Goal: Transaction & Acquisition: Purchase product/service

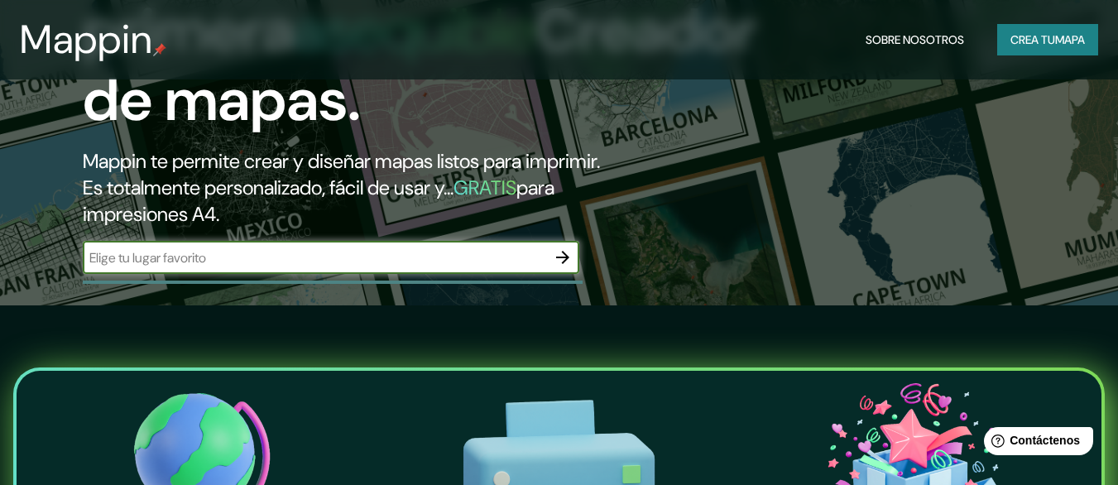
scroll to position [224, 0]
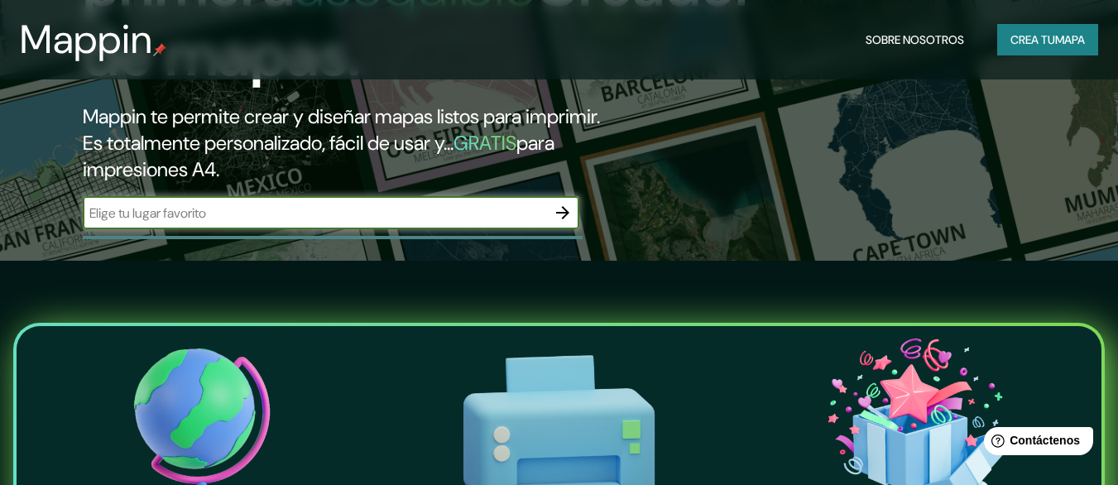
click at [376, 205] on input "text" at bounding box center [314, 212] width 463 height 19
type input "2335 [PERSON_NAME] las Perlas"
click at [574, 210] on button "button" at bounding box center [562, 212] width 33 height 33
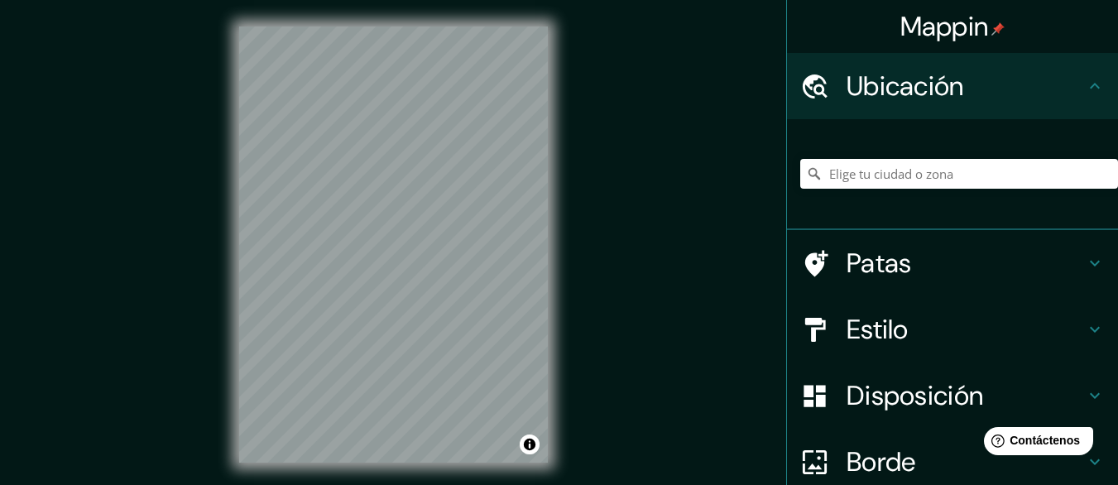
click at [958, 158] on div at bounding box center [959, 173] width 318 height 83
click at [954, 180] on input "Elige tu ciudad o zona" at bounding box center [959, 174] width 318 height 30
click at [952, 180] on input "Elige tu ciudad o zona" at bounding box center [959, 174] width 318 height 30
click at [837, 184] on input "Elige tu ciudad o zona" at bounding box center [959, 174] width 318 height 30
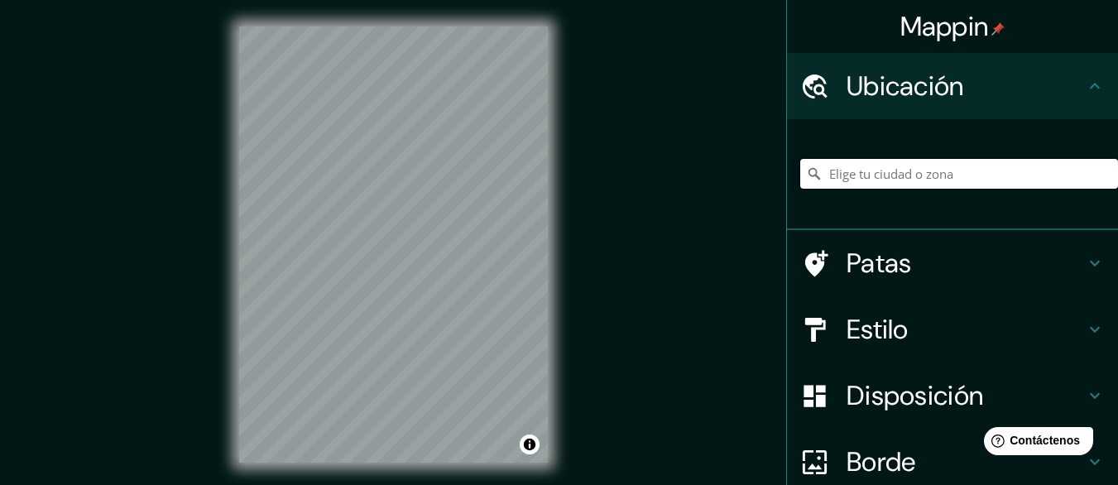
click at [839, 180] on input "Elige tu ciudad o zona" at bounding box center [959, 174] width 318 height 30
paste input "[PERSON_NAME] las Perlas 2335 [PERSON_NAME] las Perlas 2335 - Edificio multiuso…"
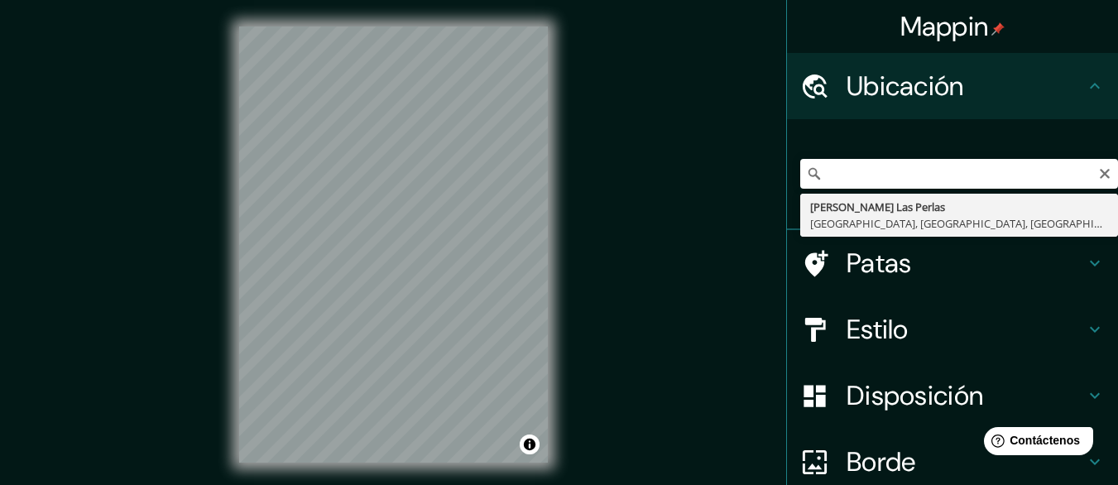
type input "[PERSON_NAME] Las Perlas, [GEOGRAPHIC_DATA], [GEOGRAPHIC_DATA], [GEOGRAPHIC_DAT…"
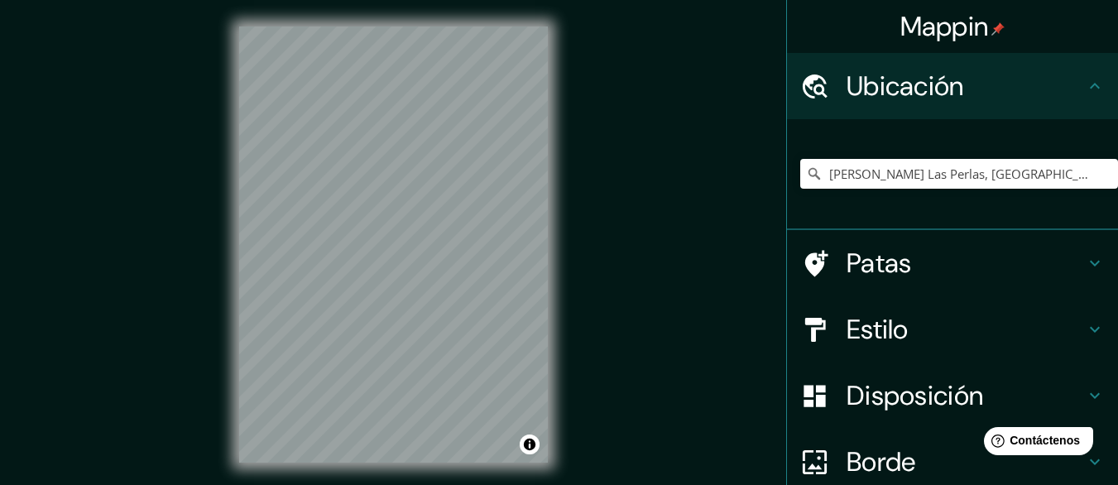
click at [918, 337] on h4 "Estilo" at bounding box center [965, 329] width 238 height 33
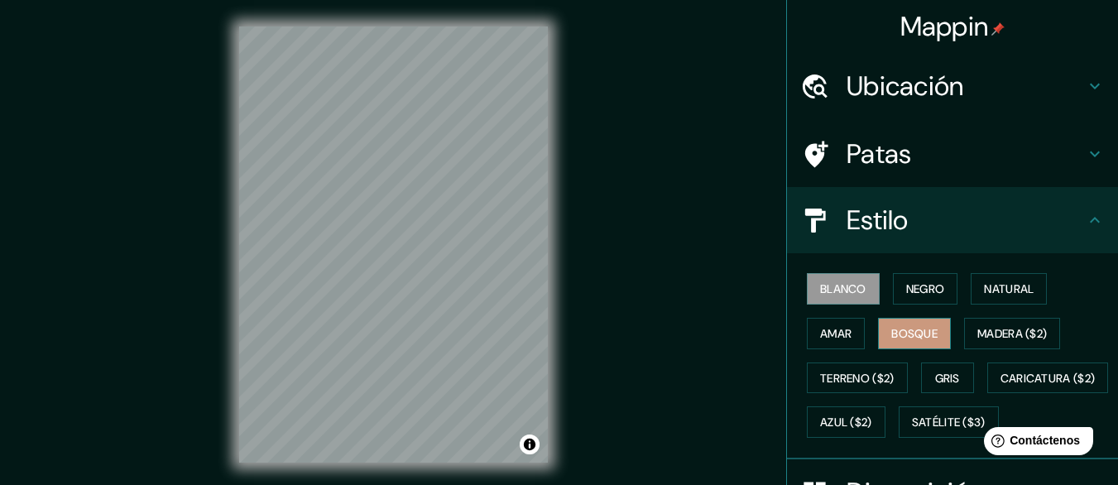
click at [921, 336] on font "Bosque" at bounding box center [914, 333] width 46 height 15
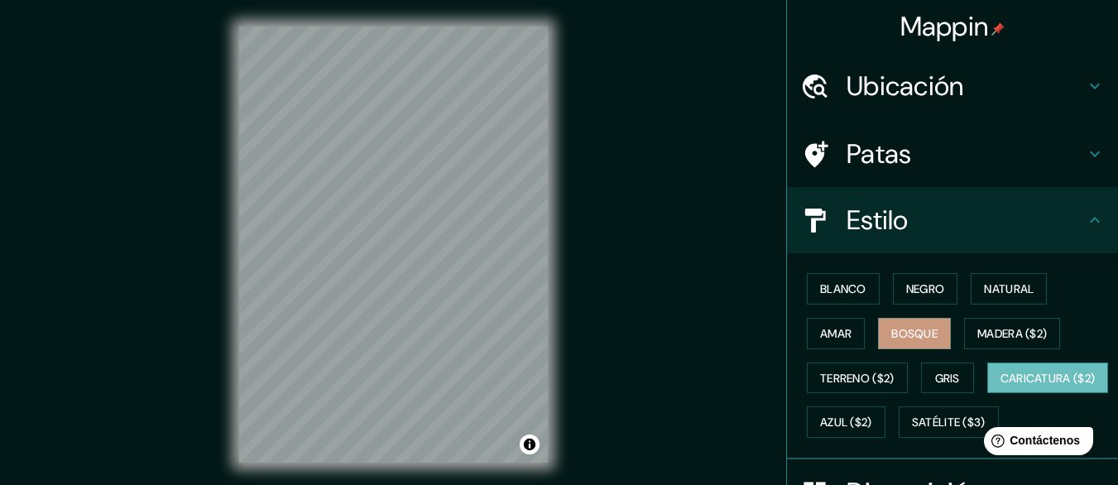
click at [1000, 389] on font "Caricatura ($2)" at bounding box center [1047, 378] width 95 height 22
click at [885, 421] on button "Azul ($2)" at bounding box center [846, 421] width 79 height 31
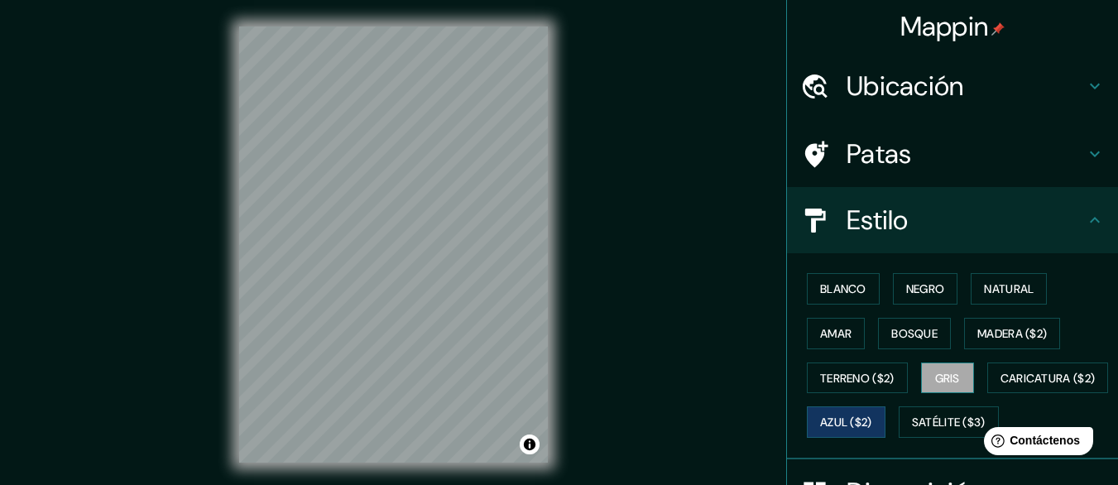
click at [944, 388] on font "Gris" at bounding box center [947, 378] width 25 height 22
click at [860, 385] on font "Terreno ($2)" at bounding box center [857, 378] width 74 height 22
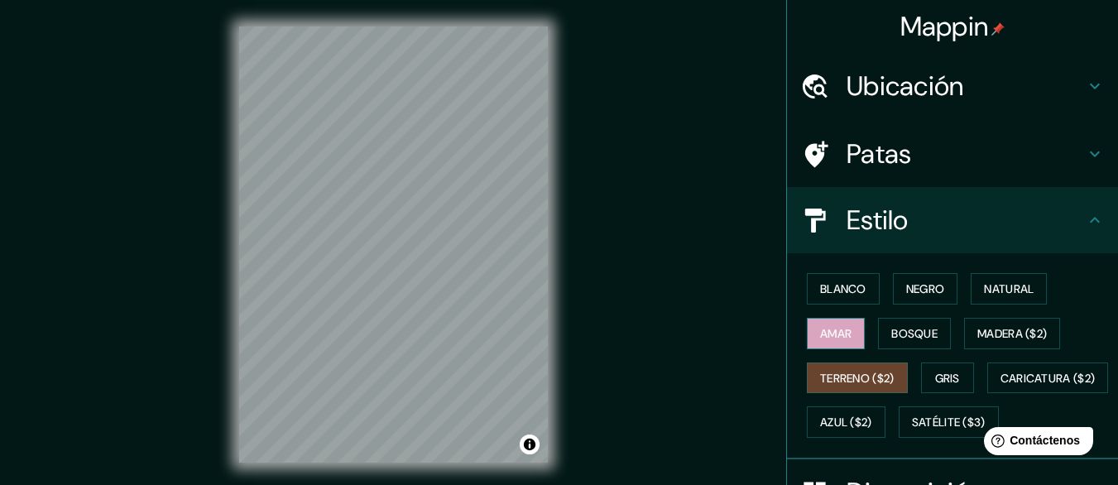
click at [831, 346] on button "Amar" at bounding box center [836, 333] width 58 height 31
click at [931, 402] on div "Blanco Negro Natural Amar Bosque Madera ($2) Terreno ($2) Gris Caricatura ($2) …" at bounding box center [959, 355] width 318 height 178
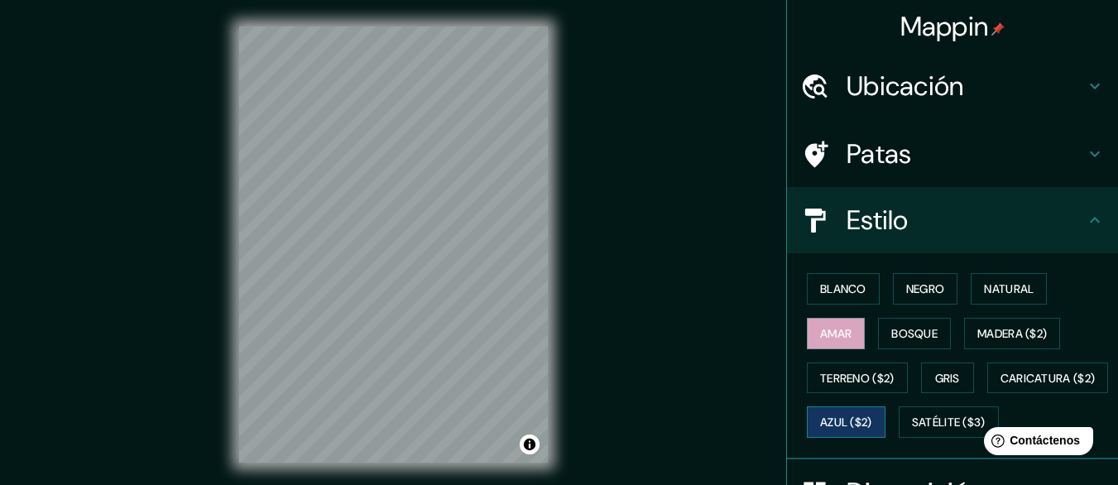
click at [885, 413] on button "Azul ($2)" at bounding box center [846, 421] width 79 height 31
click at [1103, 226] on div "Estilo" at bounding box center [952, 220] width 331 height 66
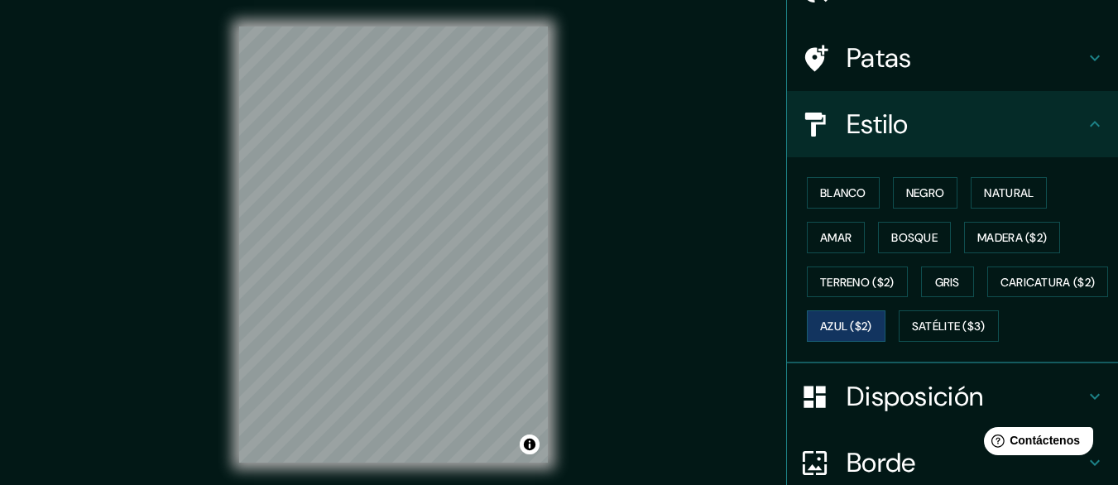
scroll to position [100, 0]
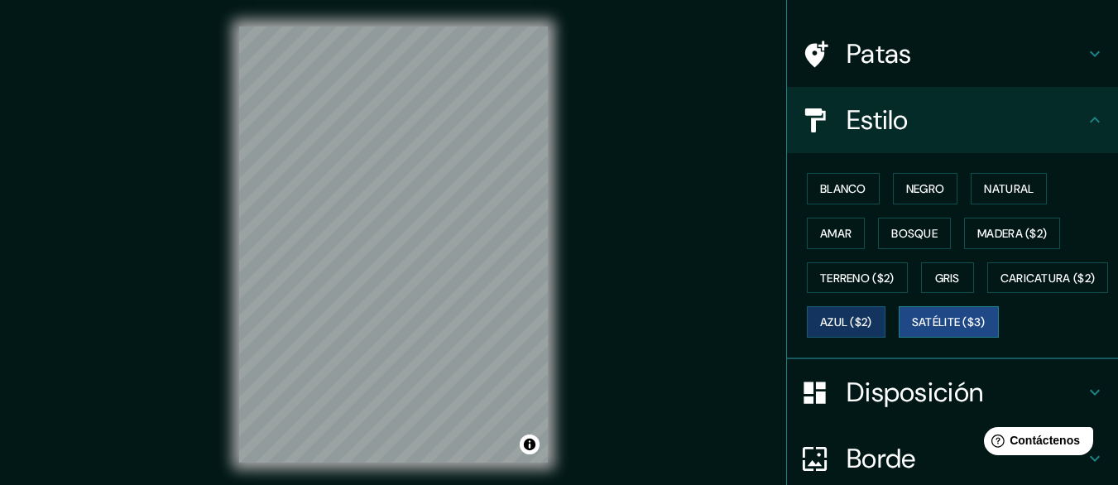
click at [912, 333] on font "Satélite ($3)" at bounding box center [949, 322] width 74 height 22
click at [850, 198] on font "Blanco" at bounding box center [843, 189] width 46 height 22
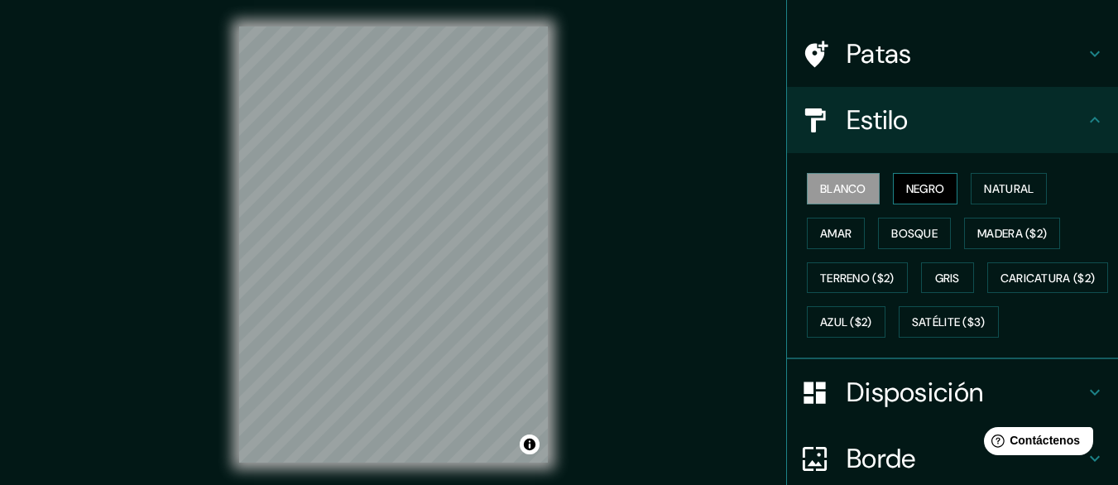
click at [921, 194] on font "Negro" at bounding box center [925, 188] width 39 height 15
click at [984, 186] on font "Natural" at bounding box center [1009, 188] width 50 height 15
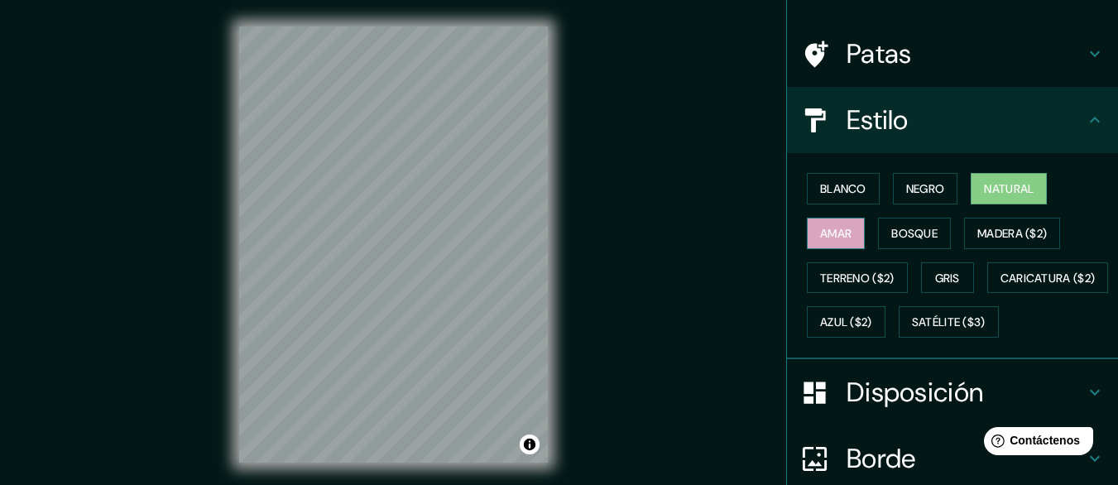
click at [817, 244] on button "Amar" at bounding box center [836, 233] width 58 height 31
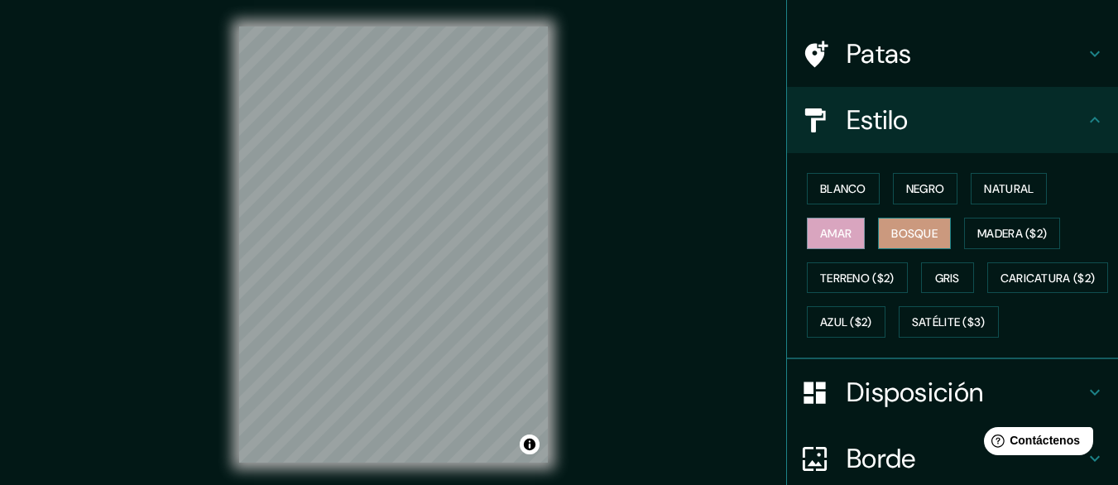
click at [893, 231] on font "Bosque" at bounding box center [914, 233] width 46 height 15
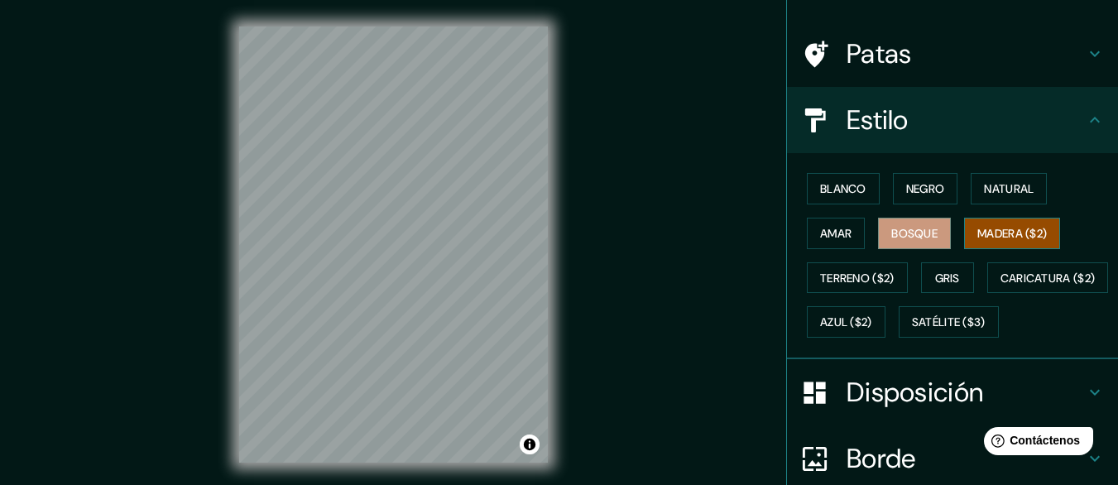
click at [982, 234] on font "Madera ($2)" at bounding box center [1011, 233] width 69 height 15
click at [885, 309] on button "Azul ($2)" at bounding box center [846, 321] width 79 height 31
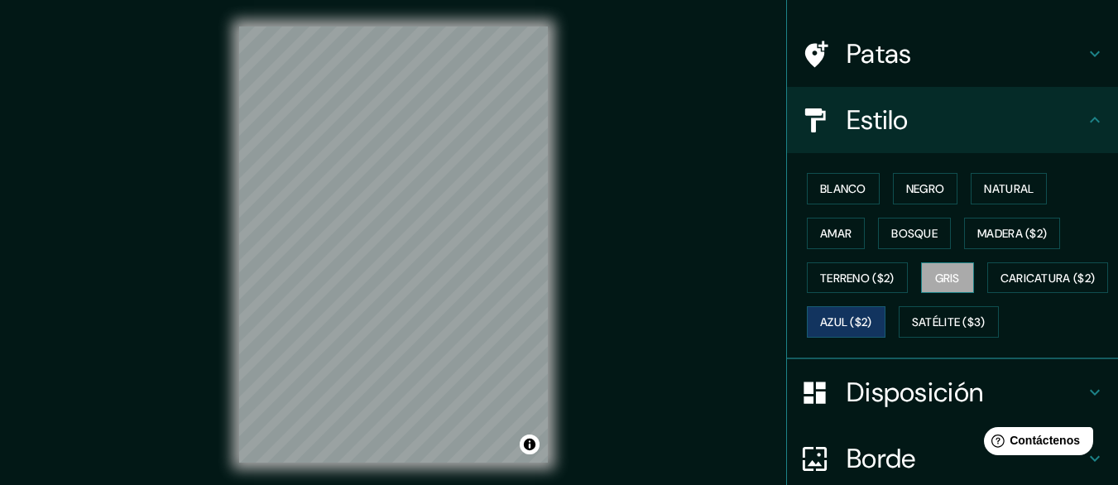
click at [945, 275] on font "Gris" at bounding box center [947, 277] width 25 height 15
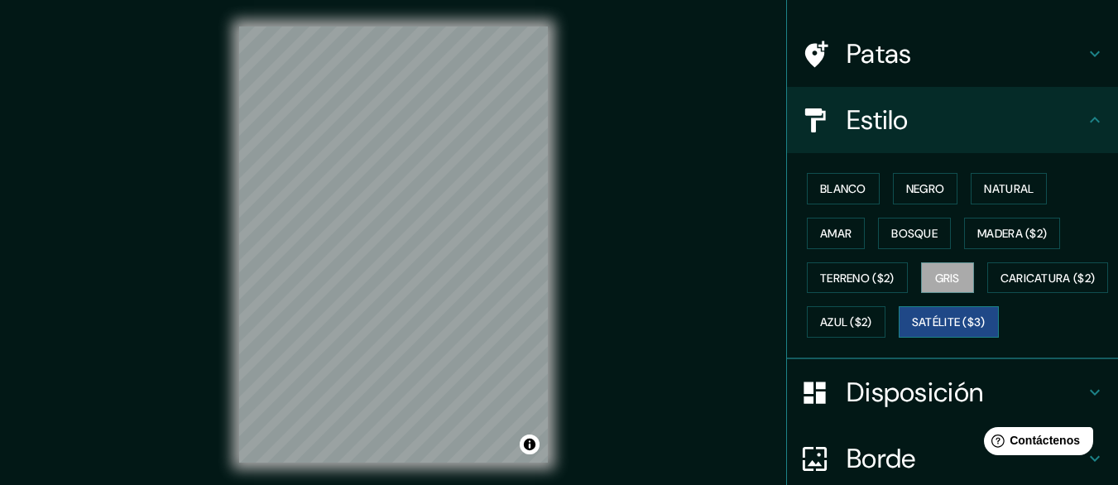
click at [912, 330] on font "Satélite ($3)" at bounding box center [949, 322] width 74 height 15
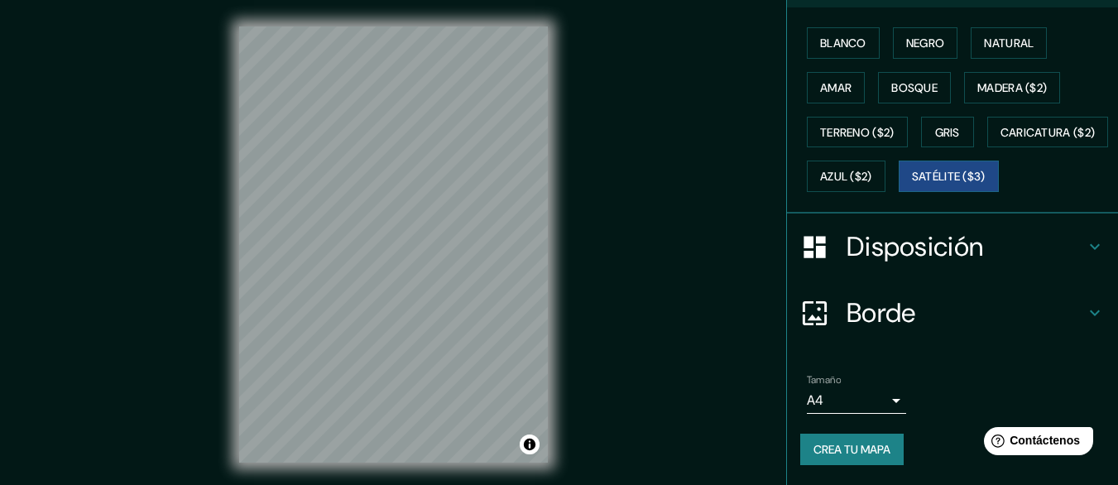
scroll to position [290, 0]
click at [1100, 349] on ul "Ubicación [PERSON_NAME] Las Perlas, [GEOGRAPHIC_DATA], [GEOGRAPHIC_DATA], [GEOG…" at bounding box center [952, 145] width 331 height 677
click at [939, 301] on h4 "Borde" at bounding box center [965, 312] width 238 height 33
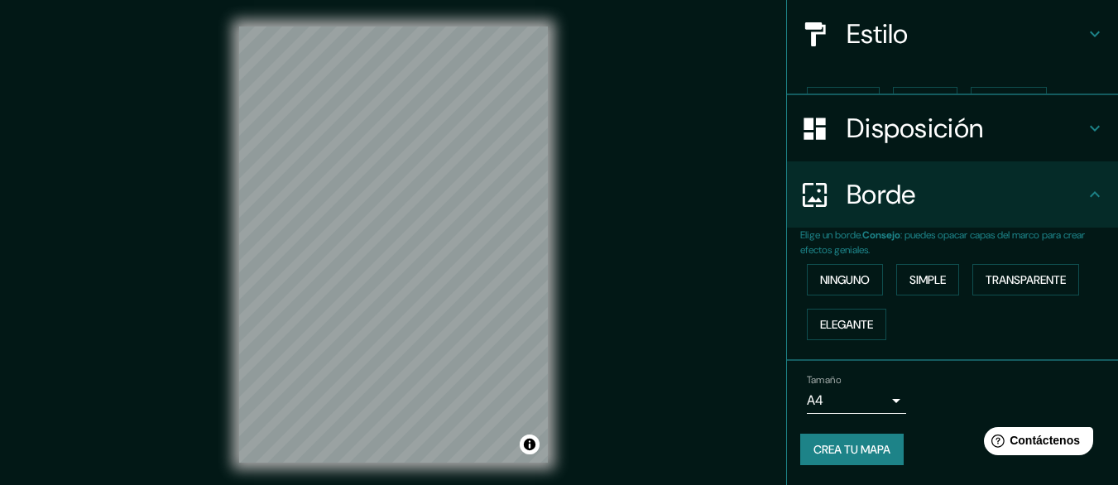
scroll to position [158, 0]
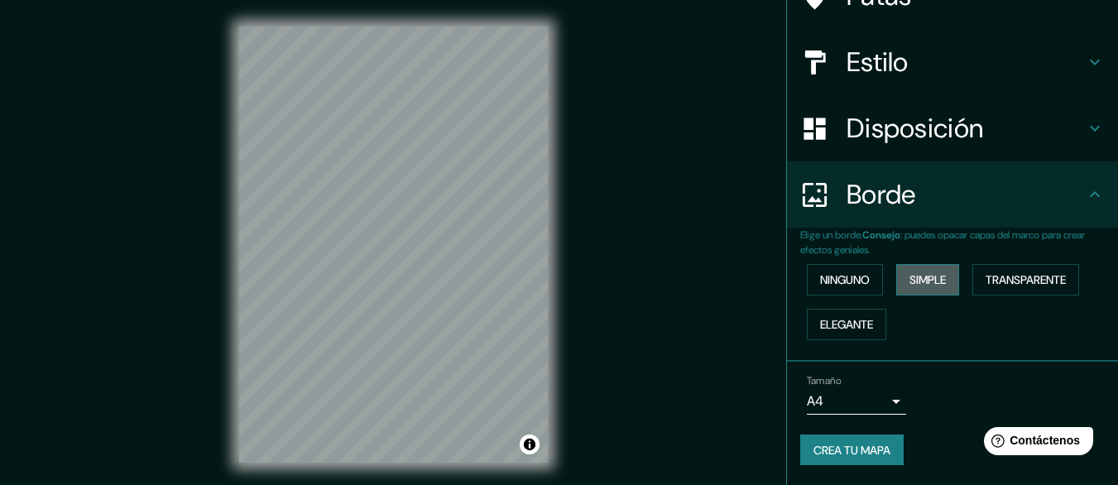
click at [940, 277] on button "Simple" at bounding box center [927, 279] width 63 height 31
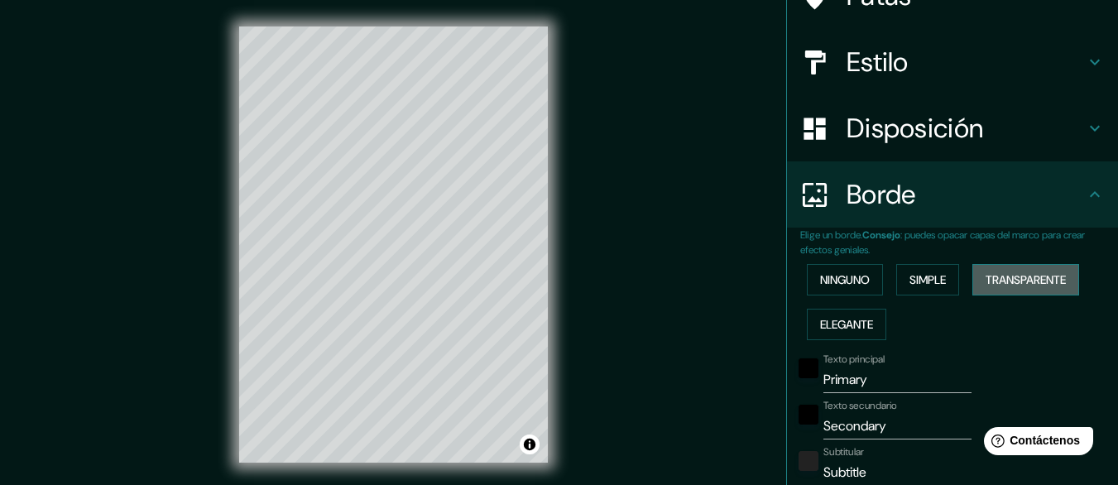
click at [1040, 270] on font "Transparente" at bounding box center [1025, 280] width 80 height 22
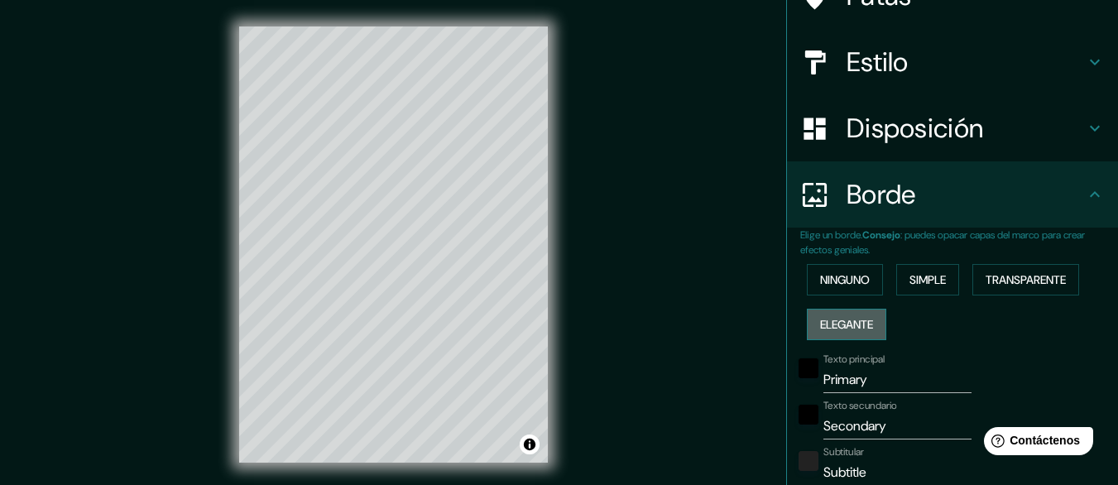
click at [852, 314] on font "Elegante" at bounding box center [846, 325] width 53 height 22
click at [840, 295] on div "Ninguno Simple Transparente Elegante" at bounding box center [959, 301] width 318 height 89
click at [842, 283] on font "Ninguno" at bounding box center [845, 279] width 50 height 15
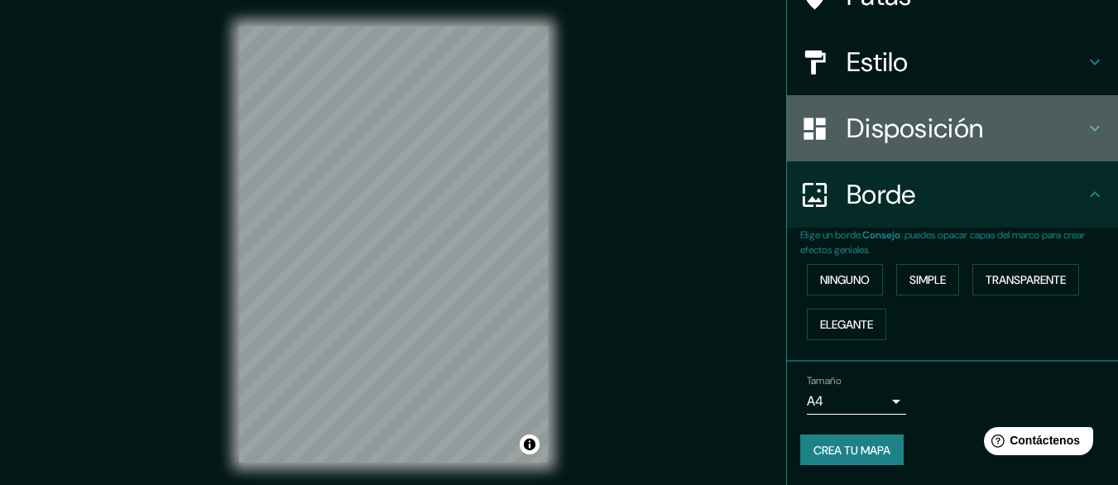
click at [907, 154] on div "Disposición" at bounding box center [952, 128] width 331 height 66
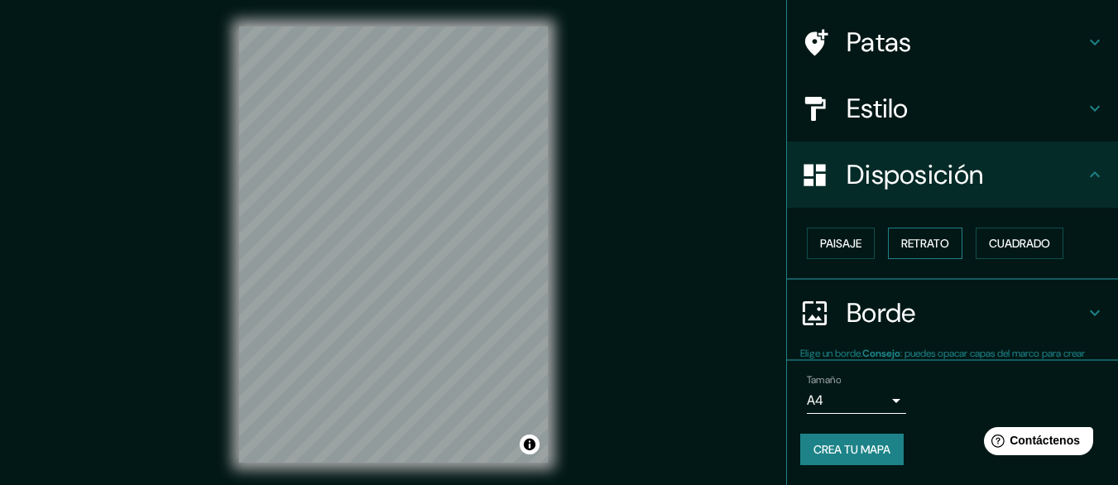
scroll to position [112, 0]
click at [926, 251] on font "Retrato" at bounding box center [925, 243] width 48 height 15
click at [933, 244] on font "Retrato" at bounding box center [925, 243] width 48 height 15
click at [854, 255] on button "Paisaje" at bounding box center [841, 242] width 68 height 31
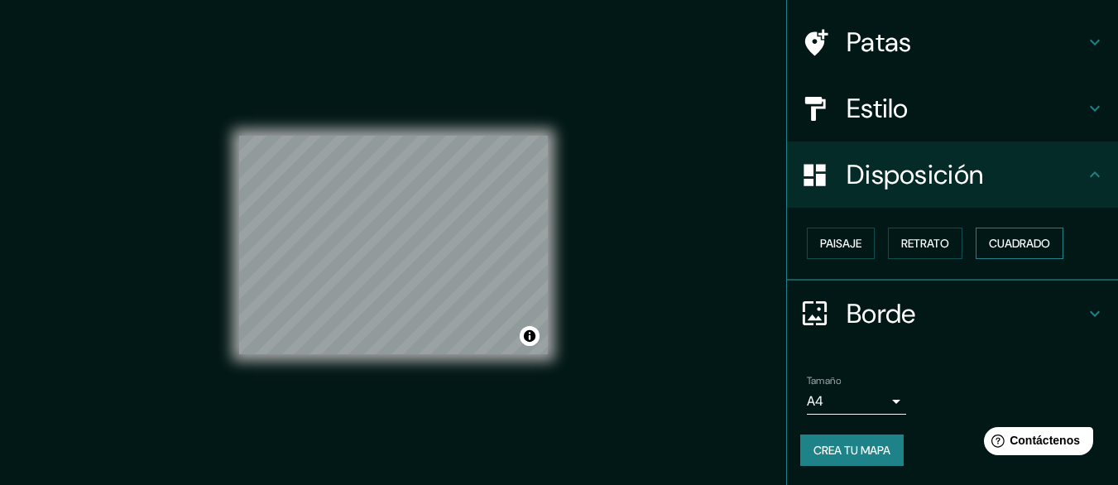
click at [990, 237] on font "Cuadrado" at bounding box center [1019, 243] width 61 height 15
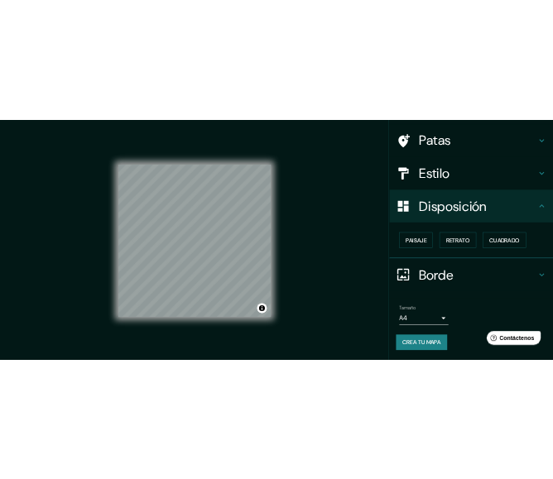
scroll to position [31, 0]
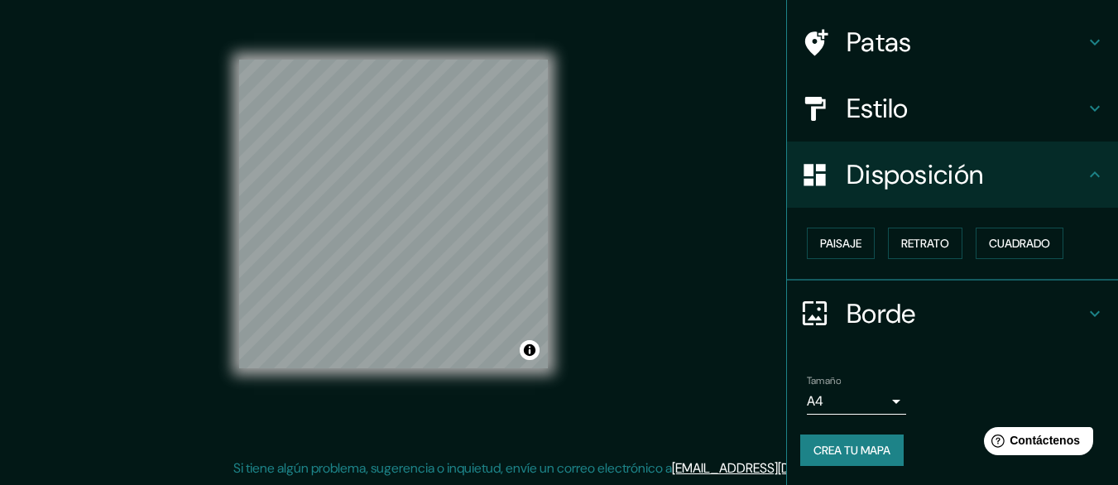
click at [749, 146] on div "Mappin Ubicación [PERSON_NAME] Las Perlas, [GEOGRAPHIC_DATA], [GEOGRAPHIC_DATA]…" at bounding box center [559, 226] width 1118 height 515
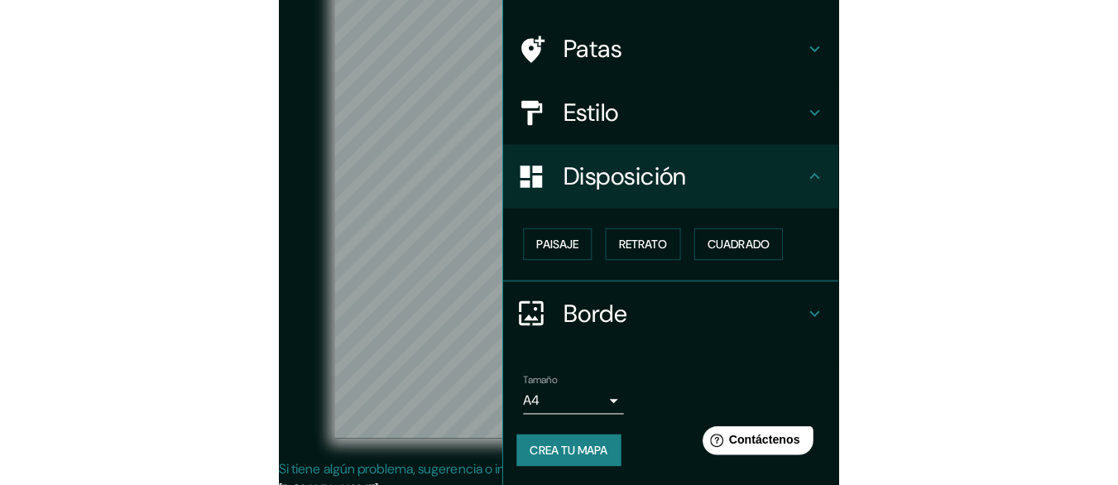
scroll to position [112, 0]
